Goal: Navigation & Orientation: Find specific page/section

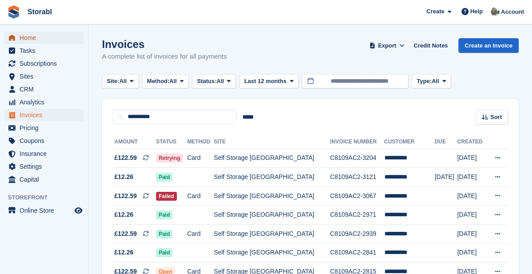
click at [31, 35] on span "Home" at bounding box center [46, 37] width 53 height 12
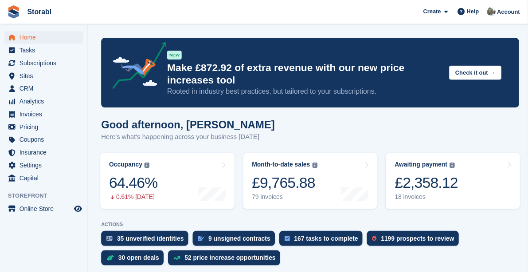
click at [196, 176] on link "Occupancy The percentage of all currently allocated units in terms of area. Inc…" at bounding box center [168, 182] width 135 height 56
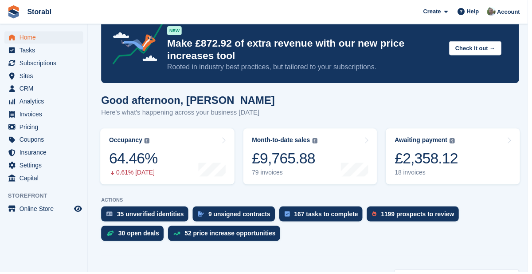
scroll to position [31, 0]
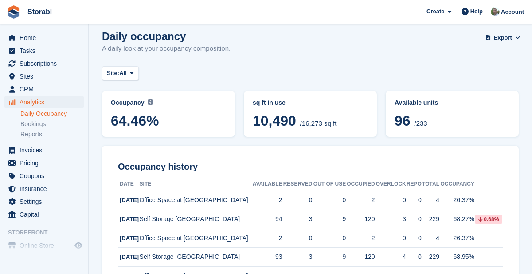
scroll to position [6, 0]
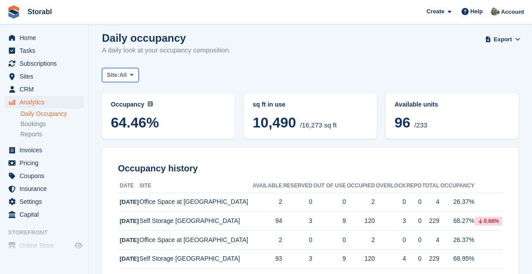
click at [131, 73] on span at bounding box center [131, 74] width 7 height 7
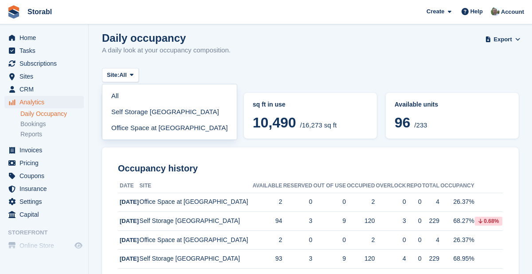
click at [174, 110] on link "Self Storage [GEOGRAPHIC_DATA]" at bounding box center [169, 112] width 127 height 16
